Goal: Information Seeking & Learning: Find specific fact

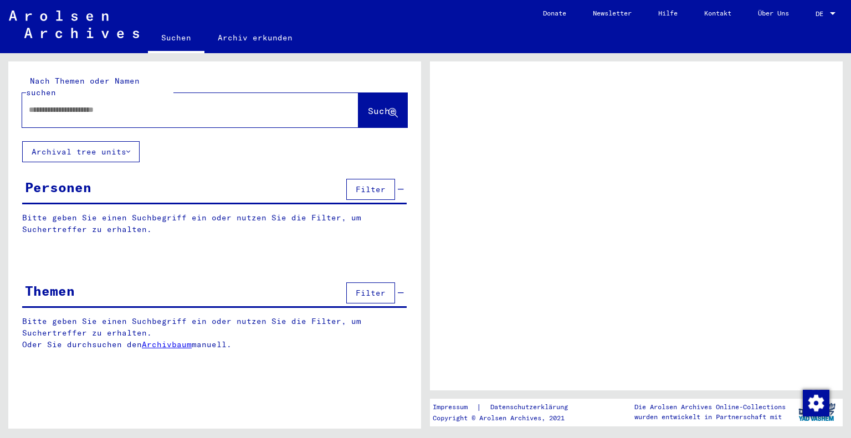
click at [155, 104] on input "text" at bounding box center [180, 110] width 303 height 12
type input "*******"
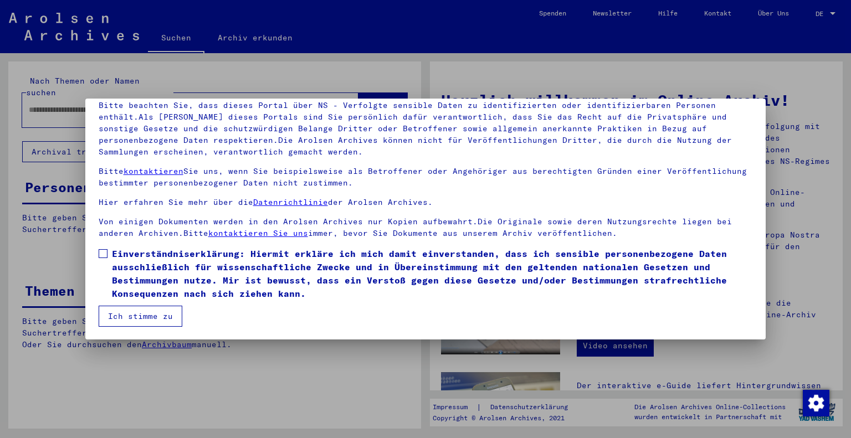
scroll to position [80, 0]
click at [107, 258] on label "Einverständniserklärung: Hiermit erkläre ich mich damit einverstanden, dass ich…" at bounding box center [426, 273] width 654 height 53
click at [134, 326] on button "Ich stimme zu" at bounding box center [141, 316] width 84 height 21
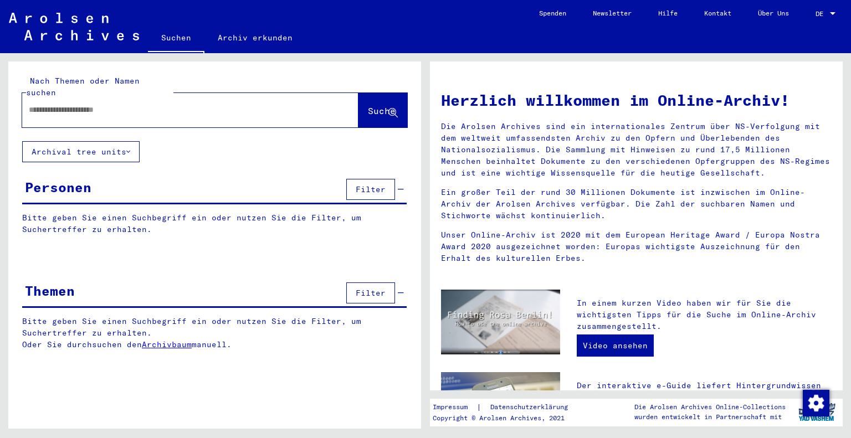
click at [112, 104] on input "text" at bounding box center [177, 110] width 296 height 12
type input "**********"
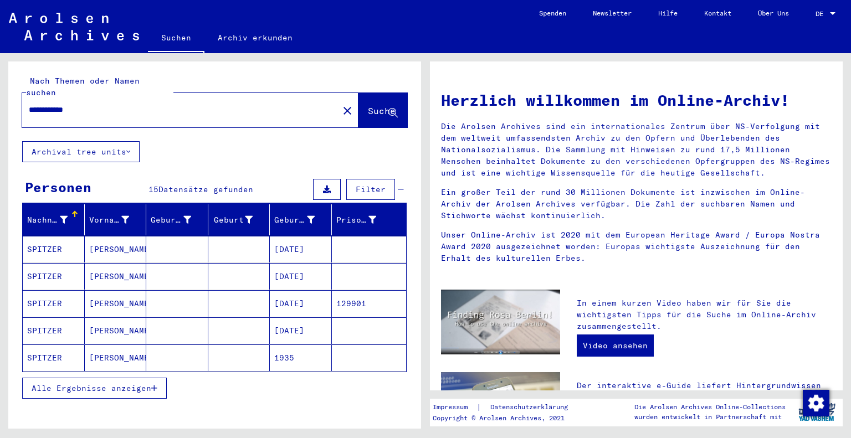
click at [53, 294] on mat-cell "SPITZER" at bounding box center [54, 303] width 62 height 27
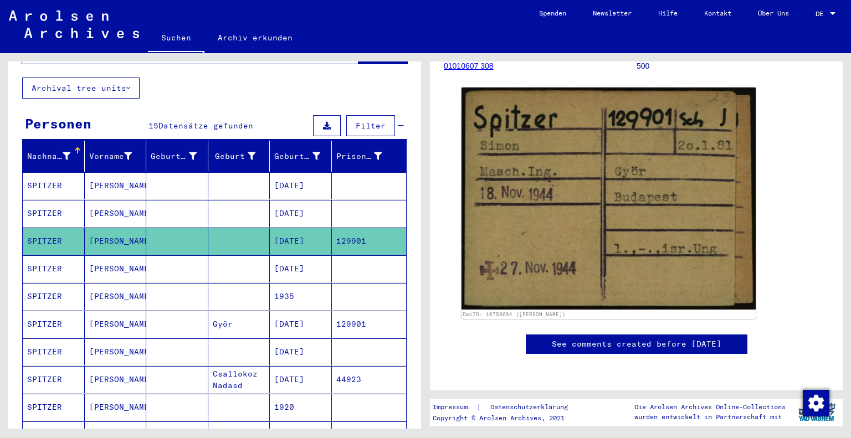
scroll to position [65, 0]
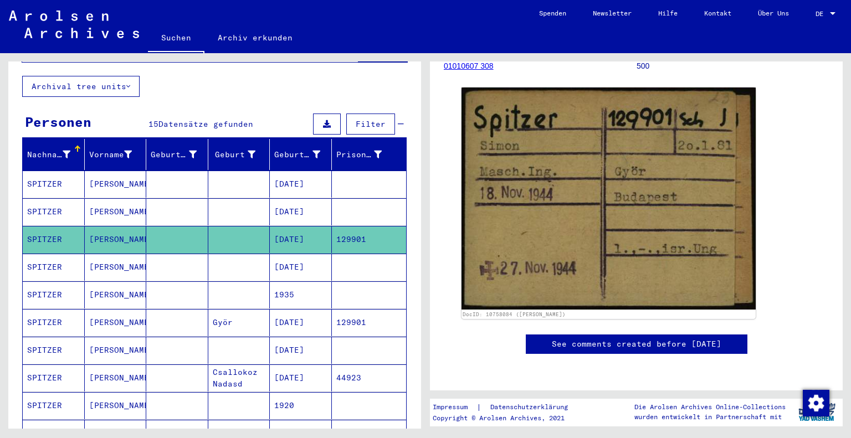
click at [36, 309] on mat-cell "SPITZER" at bounding box center [54, 322] width 62 height 27
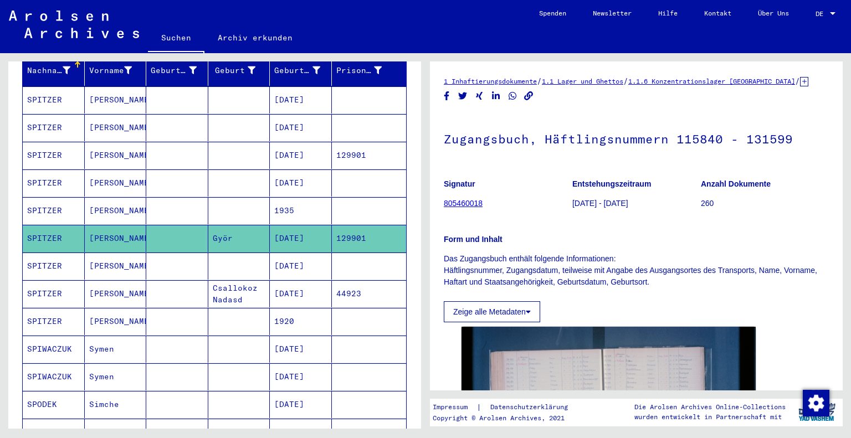
scroll to position [151, 0]
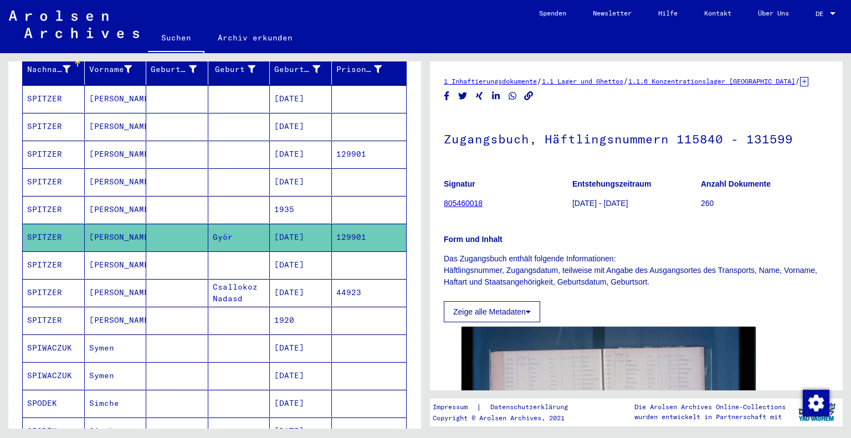
click at [50, 312] on mat-cell "SPITZER" at bounding box center [54, 320] width 62 height 27
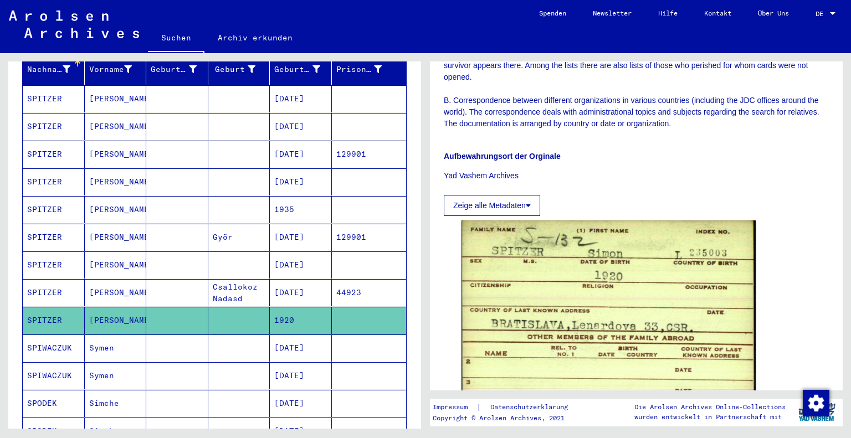
scroll to position [558, 0]
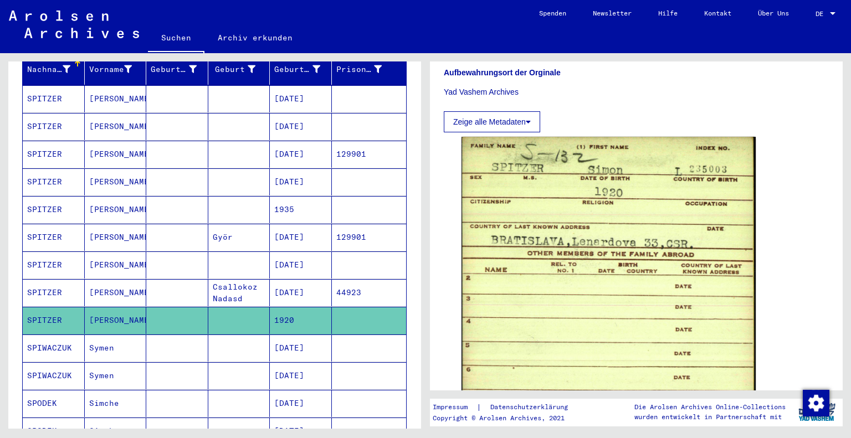
click at [70, 93] on mat-cell "SPITZER" at bounding box center [54, 98] width 62 height 27
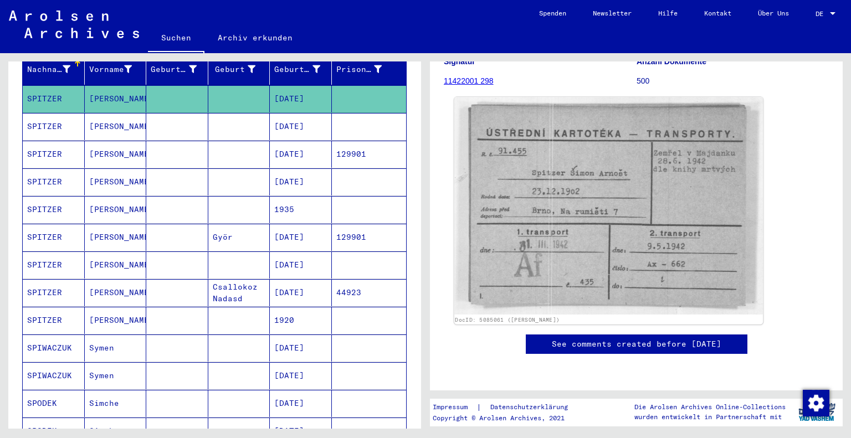
scroll to position [130, 0]
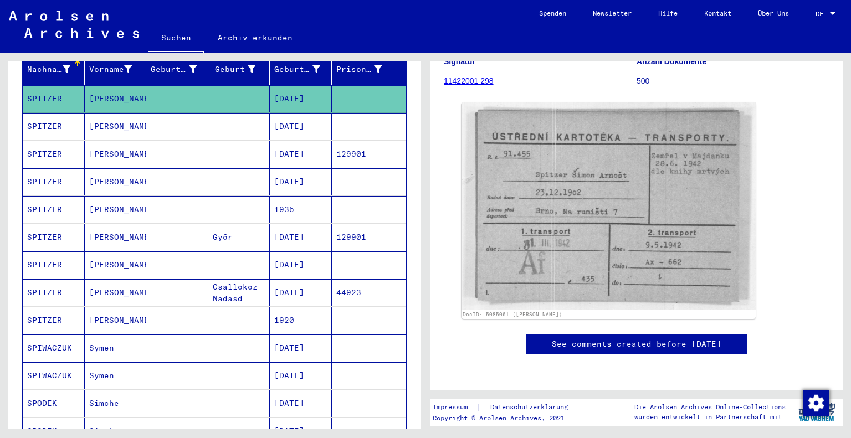
click at [40, 113] on mat-cell "SPITZER" at bounding box center [54, 126] width 62 height 27
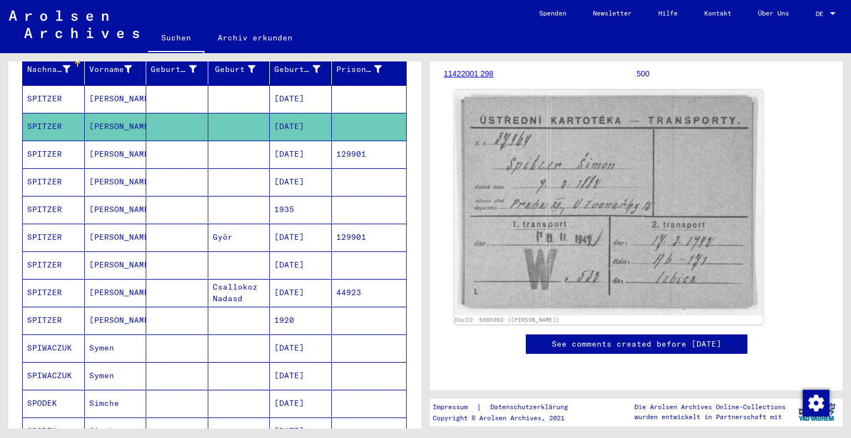
scroll to position [186, 0]
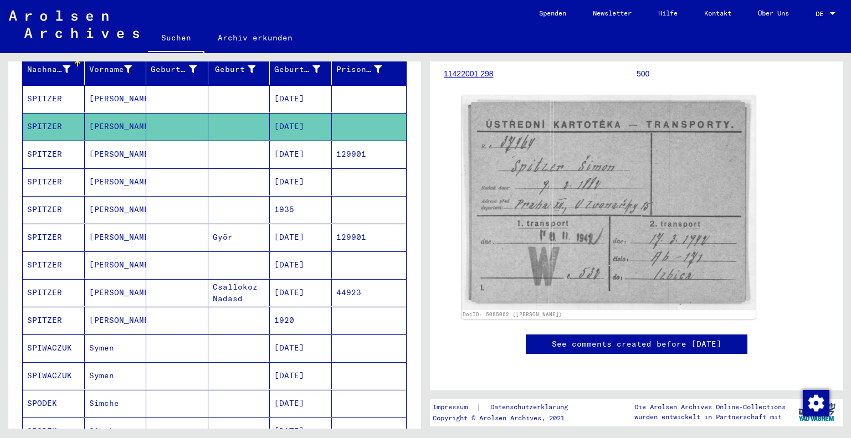
click at [59, 141] on mat-cell "SPITZER" at bounding box center [54, 154] width 62 height 27
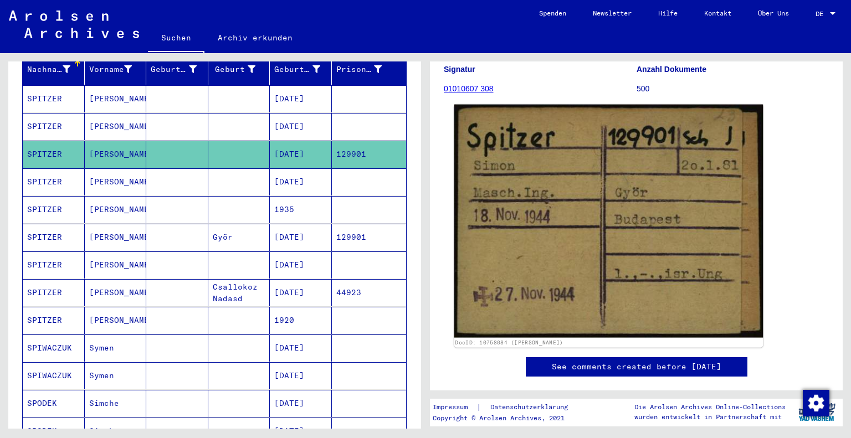
scroll to position [129, 0]
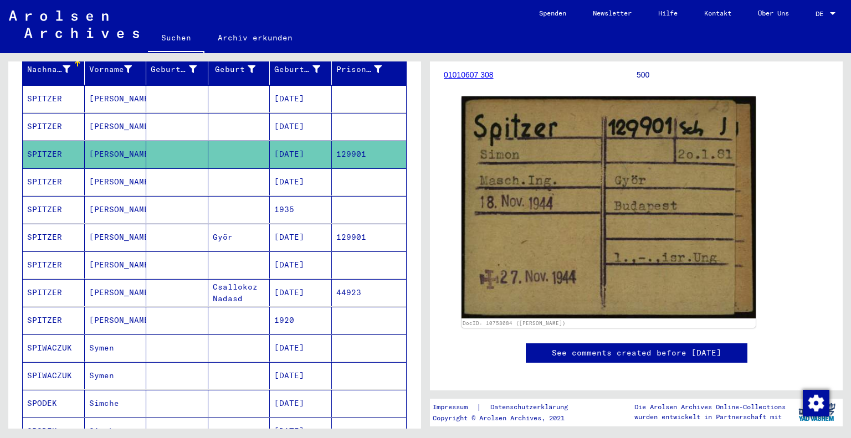
click at [58, 168] on mat-cell "SPITZER" at bounding box center [54, 181] width 62 height 27
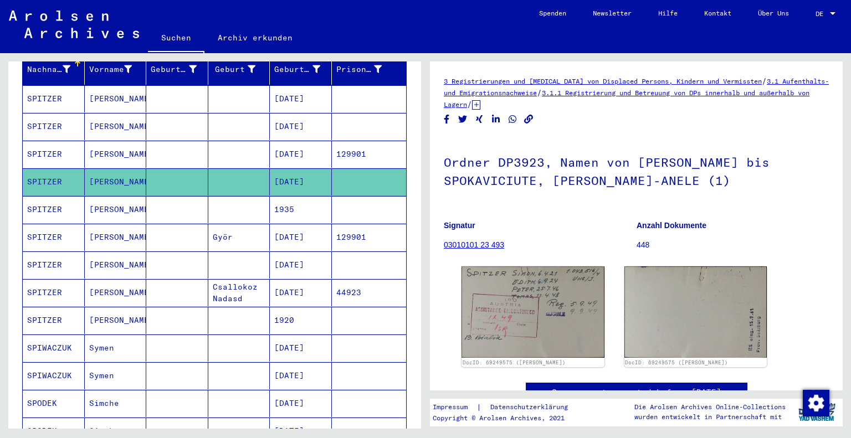
click at [58, 196] on mat-cell "SPITZER" at bounding box center [54, 209] width 62 height 27
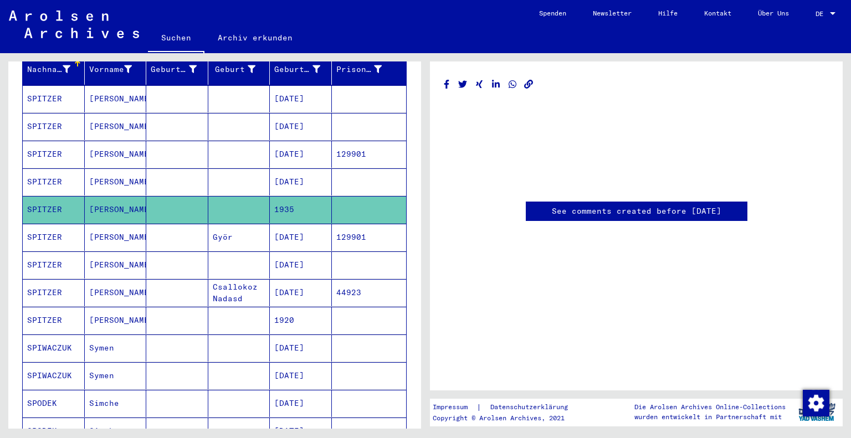
click at [52, 224] on mat-cell "SPITZER" at bounding box center [54, 237] width 62 height 27
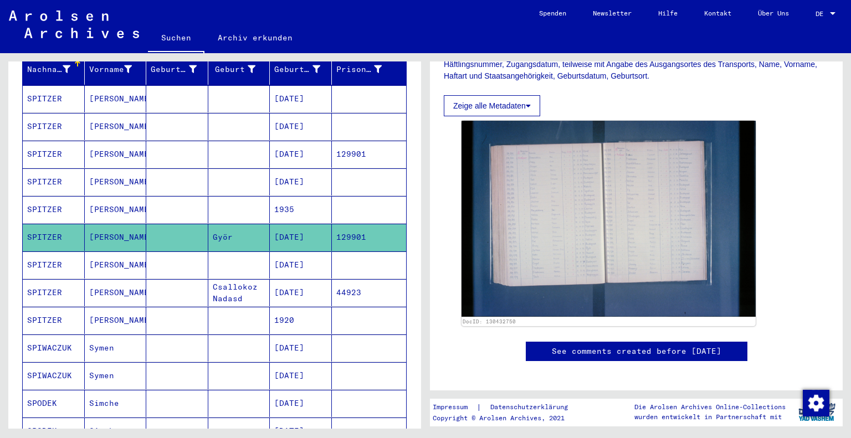
scroll to position [70, 0]
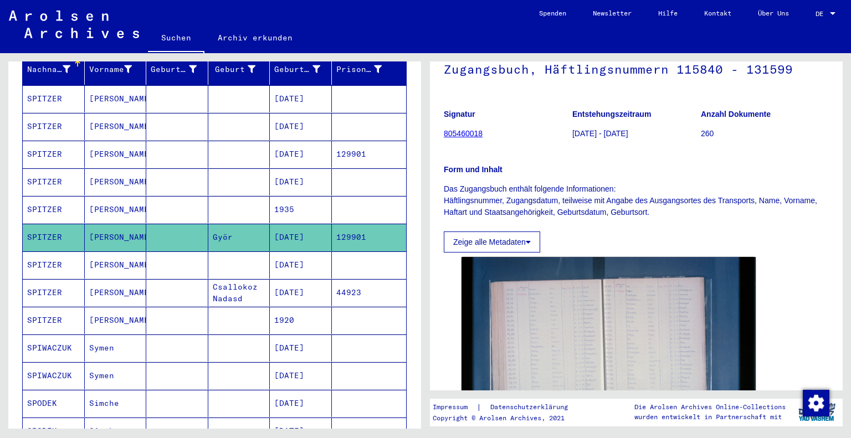
click at [48, 252] on mat-cell "SPITZER" at bounding box center [54, 265] width 62 height 27
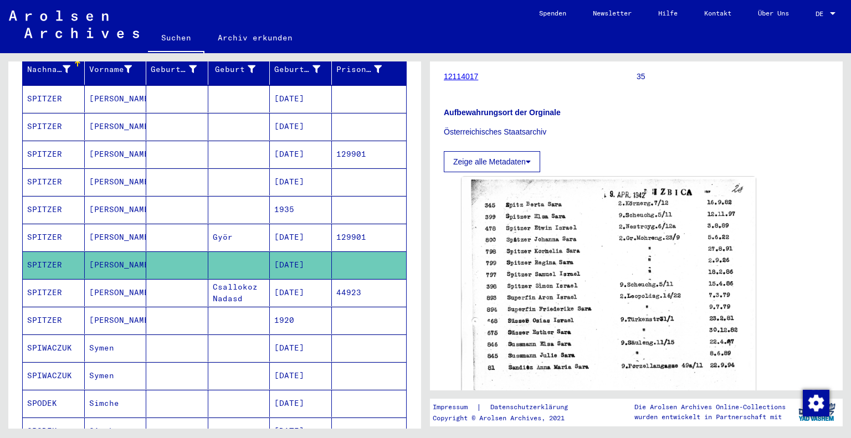
click at [155, 281] on mat-cell at bounding box center [177, 292] width 62 height 27
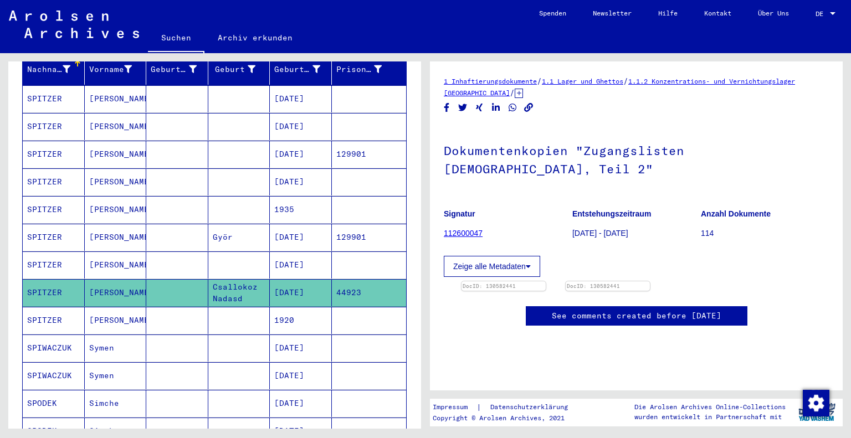
scroll to position [63, 0]
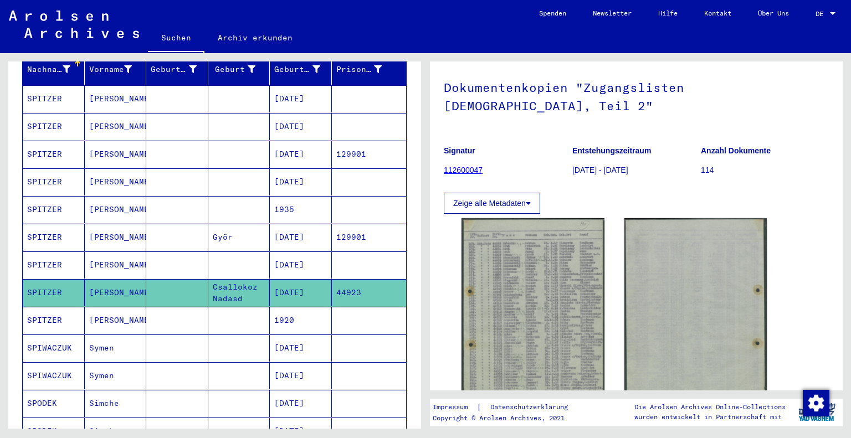
click at [49, 308] on mat-cell "SPITZER" at bounding box center [54, 320] width 62 height 27
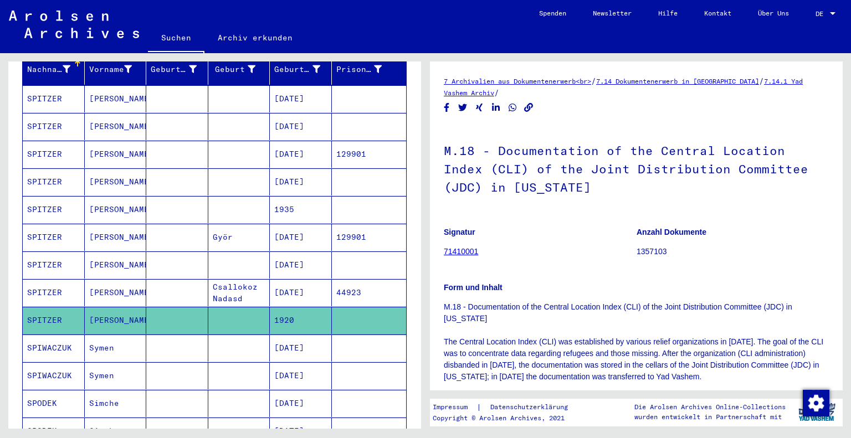
click at [58, 335] on mat-cell "SPIWACZUK" at bounding box center [54, 348] width 62 height 27
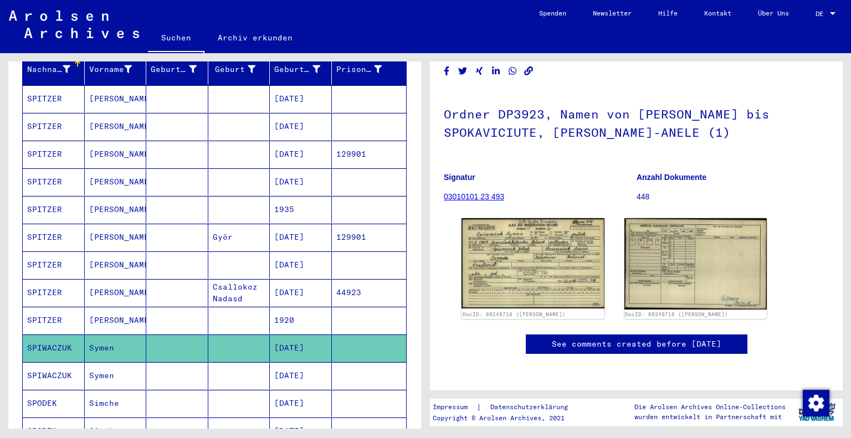
click at [40, 362] on mat-cell "SPIWACZUK" at bounding box center [54, 375] width 62 height 27
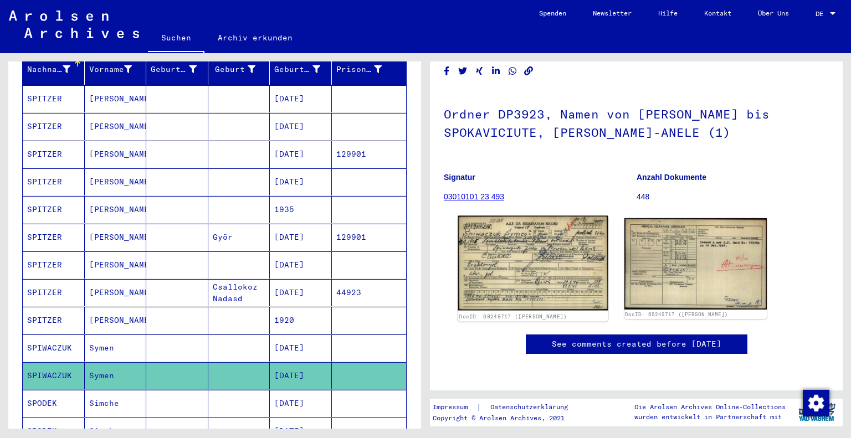
click at [516, 216] on img at bounding box center [533, 263] width 150 height 95
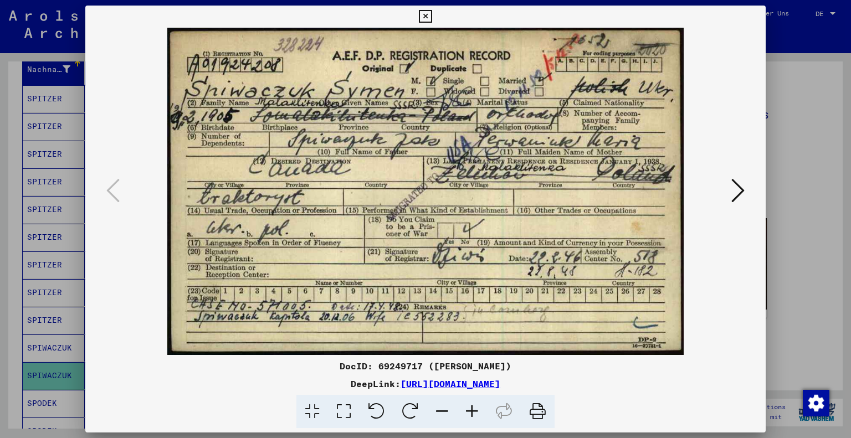
click at [425, 24] on button at bounding box center [425, 17] width 19 height 22
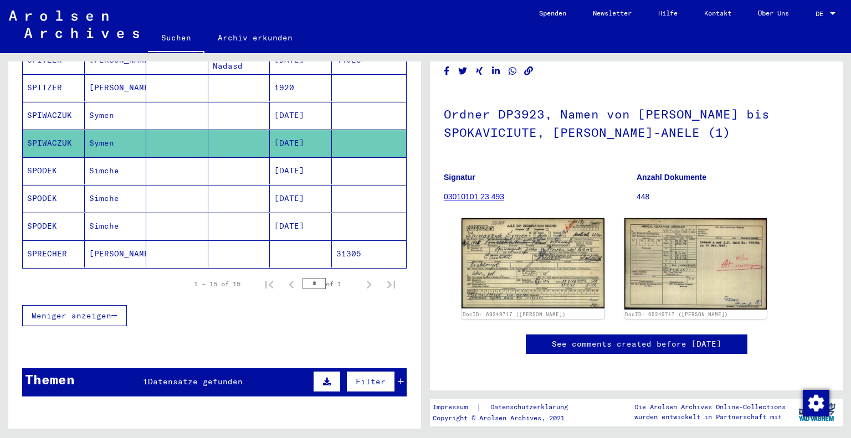
scroll to position [385, 0]
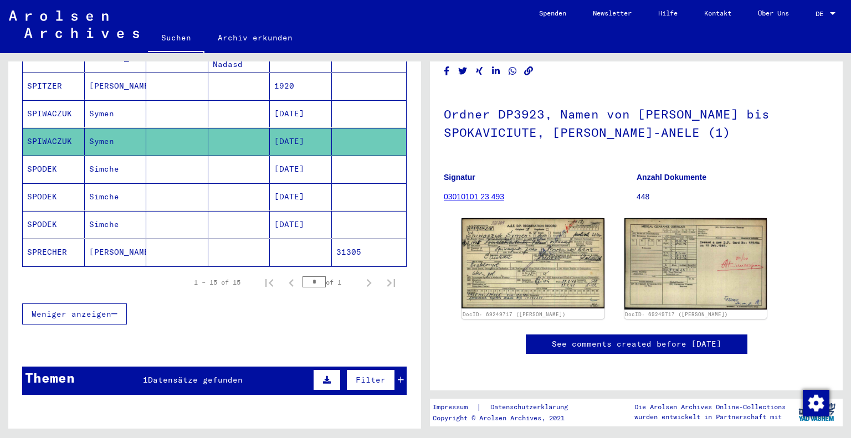
click at [54, 242] on mat-cell "SPRECHER" at bounding box center [54, 252] width 62 height 27
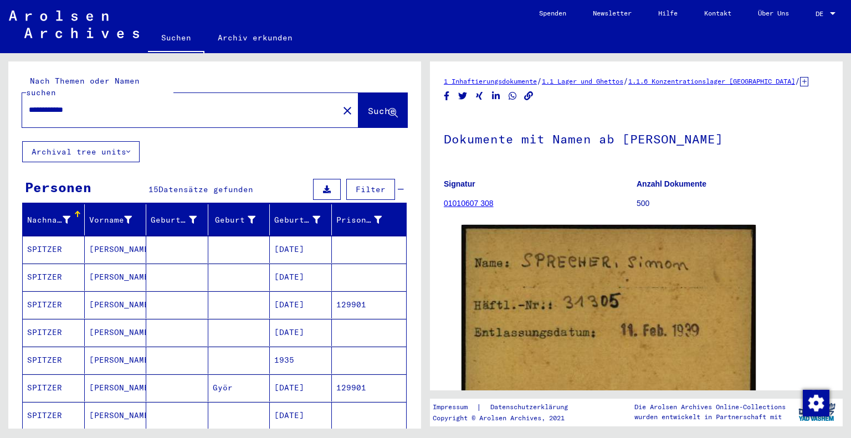
drag, startPoint x: 111, startPoint y: 103, endPoint x: 0, endPoint y: 111, distance: 111.1
click at [0, 111] on div "**********" at bounding box center [213, 241] width 426 height 376
paste input "**********"
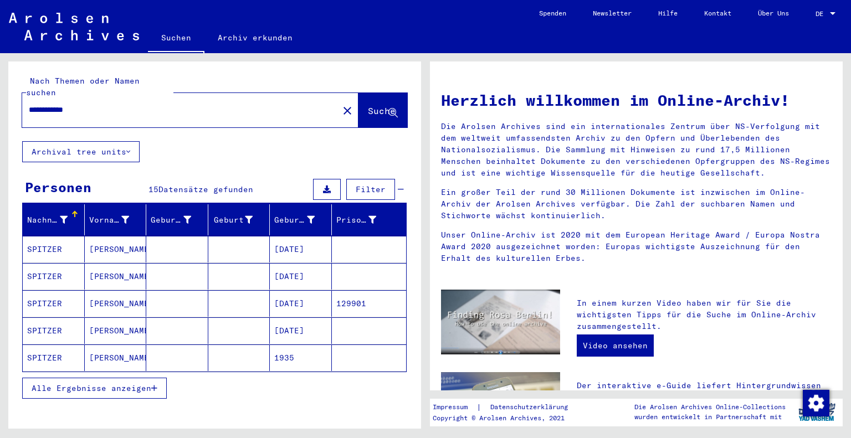
click at [121, 383] on span "Alle Ergebnisse anzeigen" at bounding box center [92, 388] width 120 height 10
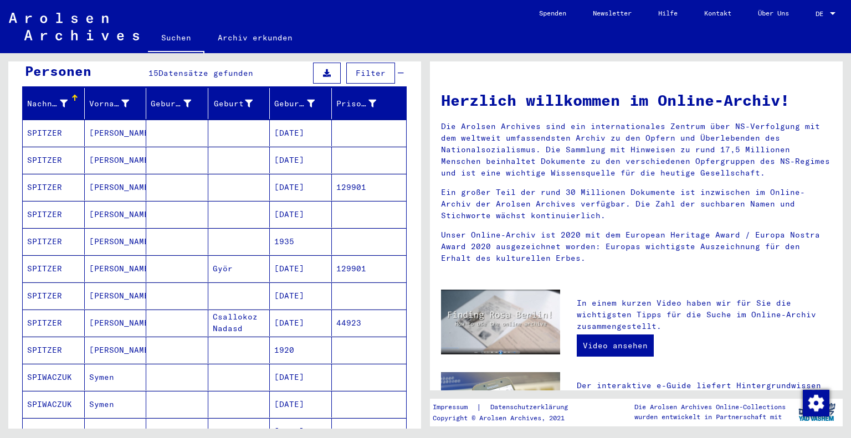
scroll to position [91, 0]
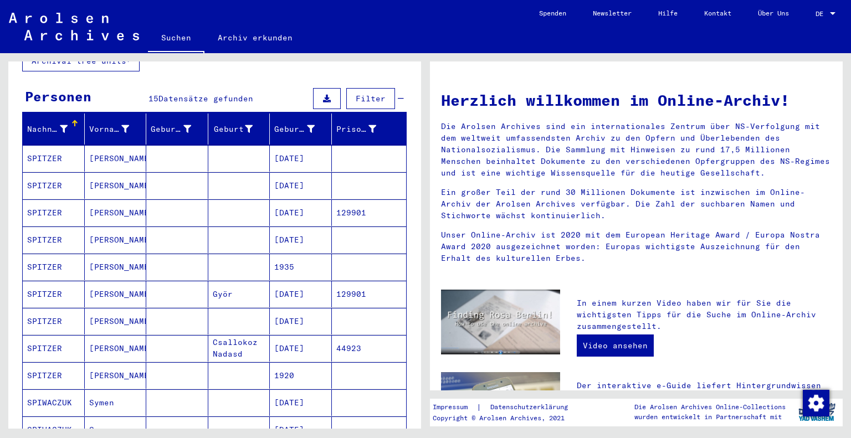
click at [44, 150] on mat-cell "SPITZER" at bounding box center [54, 158] width 62 height 27
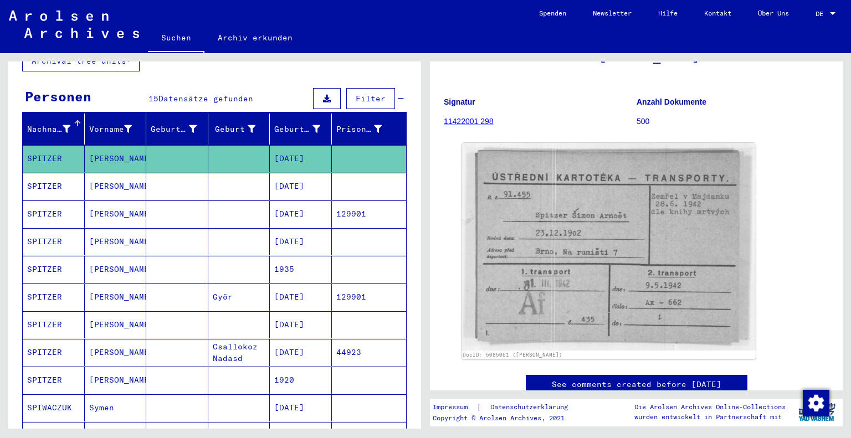
scroll to position [83, 0]
click at [37, 176] on mat-cell "SPITZER" at bounding box center [54, 186] width 62 height 27
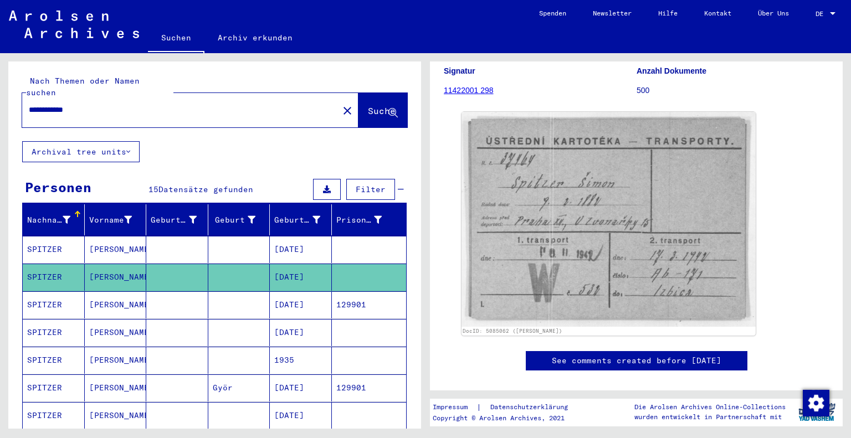
click at [48, 104] on input "**********" at bounding box center [180, 110] width 303 height 12
type input "**********"
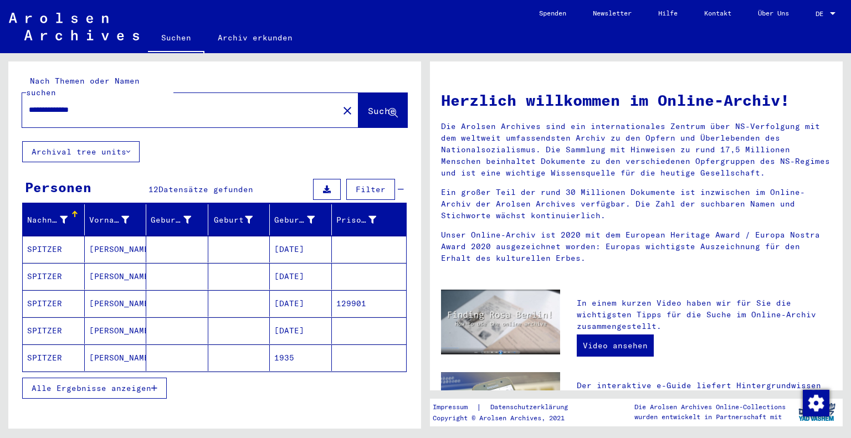
click at [63, 290] on mat-cell "SPITZER" at bounding box center [54, 303] width 62 height 27
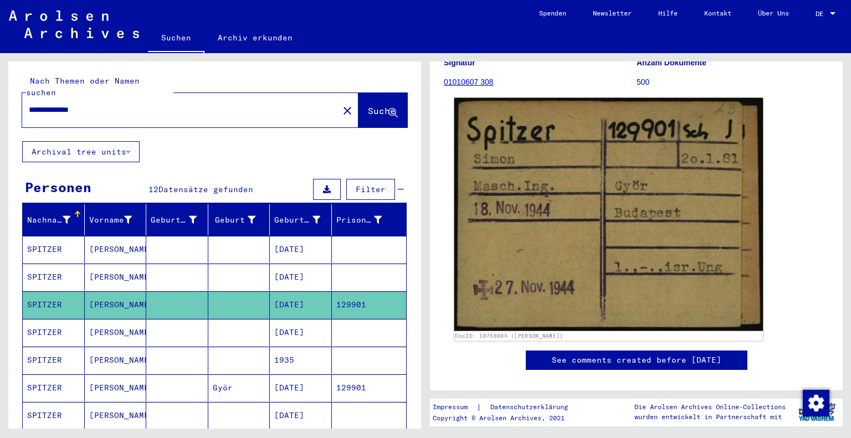
scroll to position [122, 0]
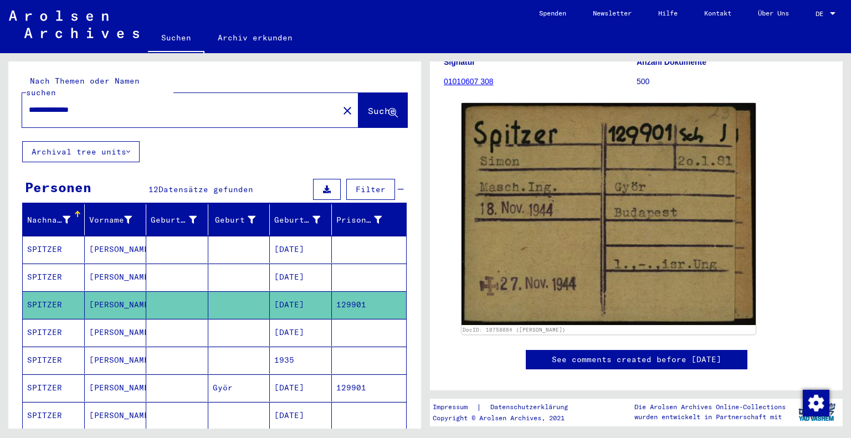
click at [146, 380] on mat-cell at bounding box center [177, 388] width 62 height 27
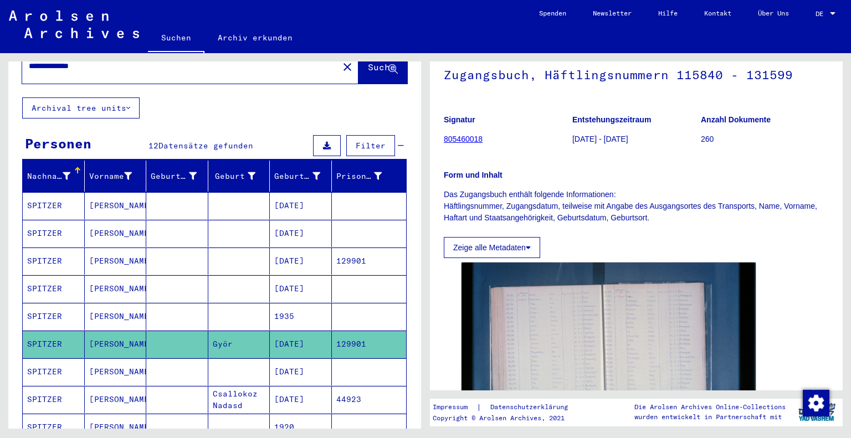
scroll to position [43, 0]
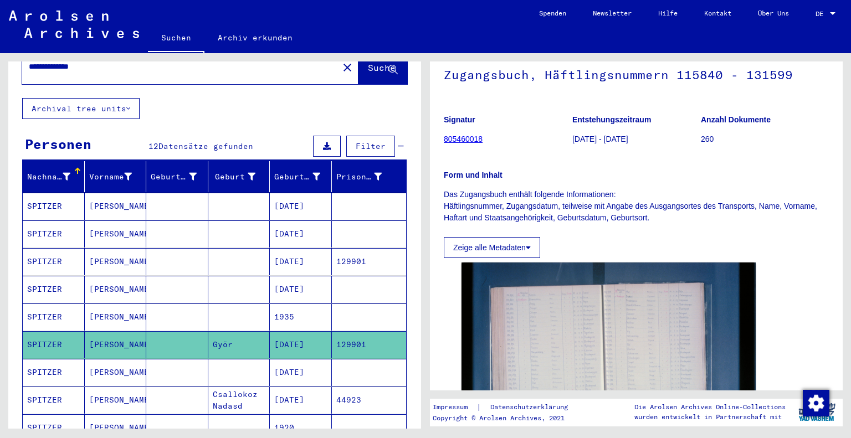
click at [52, 229] on mat-cell "SPITZER" at bounding box center [54, 234] width 62 height 27
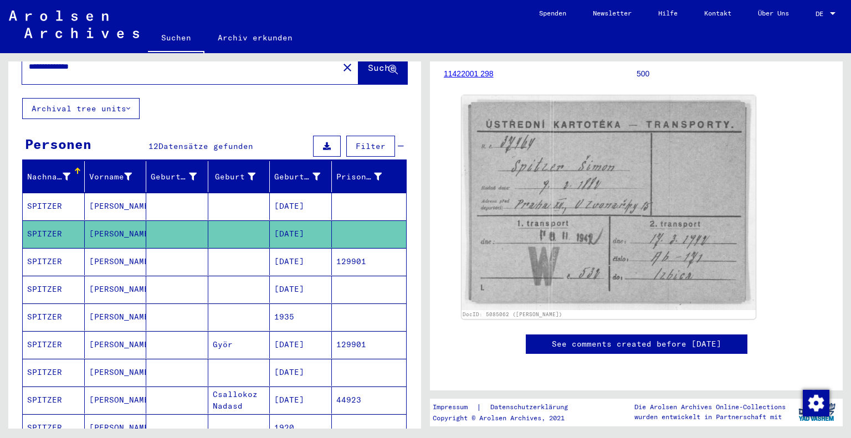
scroll to position [142, 0]
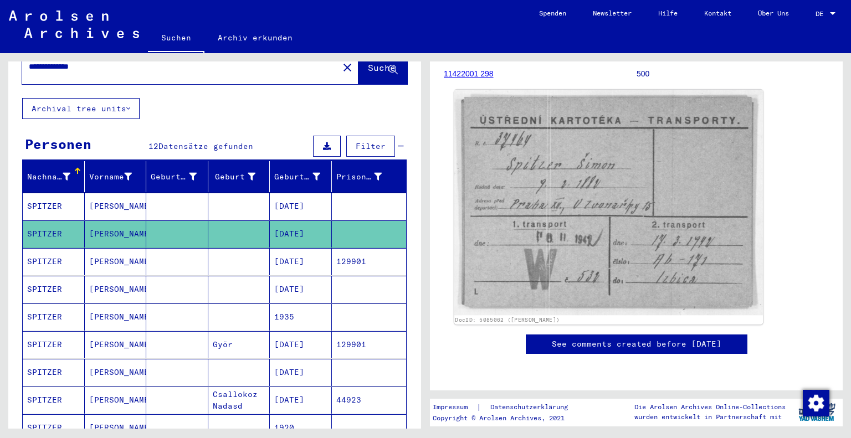
click at [642, 187] on img at bounding box center [608, 203] width 309 height 226
